Goal: Transaction & Acquisition: Obtain resource

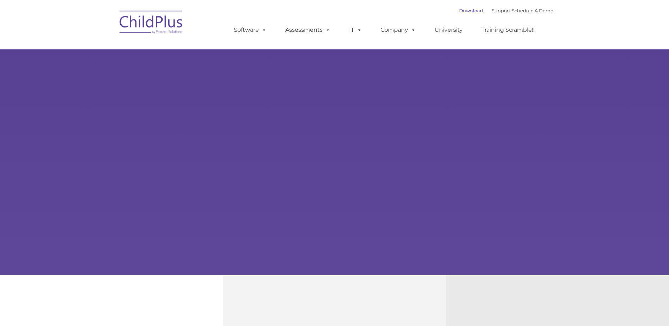
click at [462, 10] on link "Download" at bounding box center [471, 11] width 24 height 6
type input ""
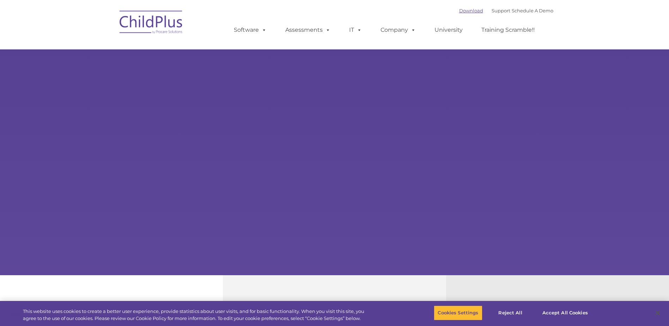
select select "MEDIUM"
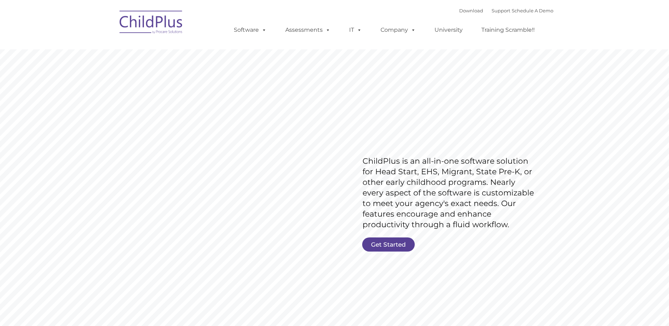
type input ""
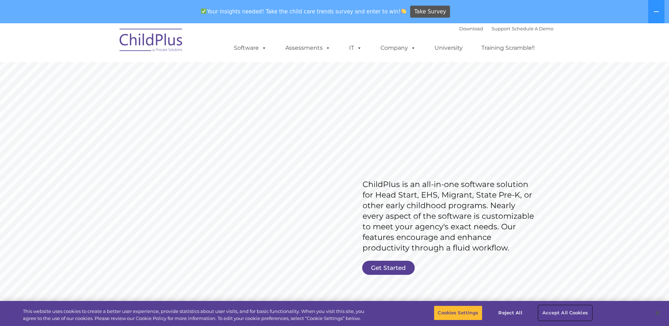
click at [566, 313] on button "Accept All Cookies" at bounding box center [564, 312] width 53 height 15
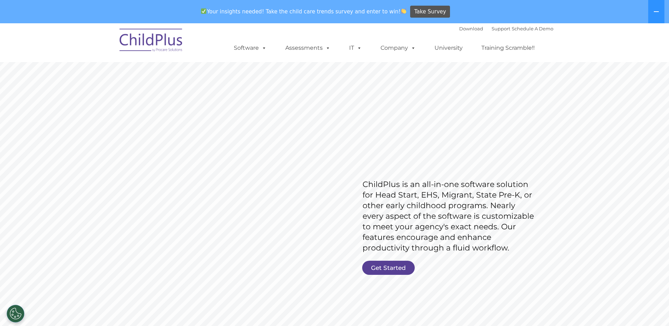
click at [348, 123] on rs-slide "Request Pricing ChildPlus is an all-in-one software solution for Head Start, EH…" at bounding box center [334, 206] width 669 height 317
